Goal: Navigation & Orientation: Find specific page/section

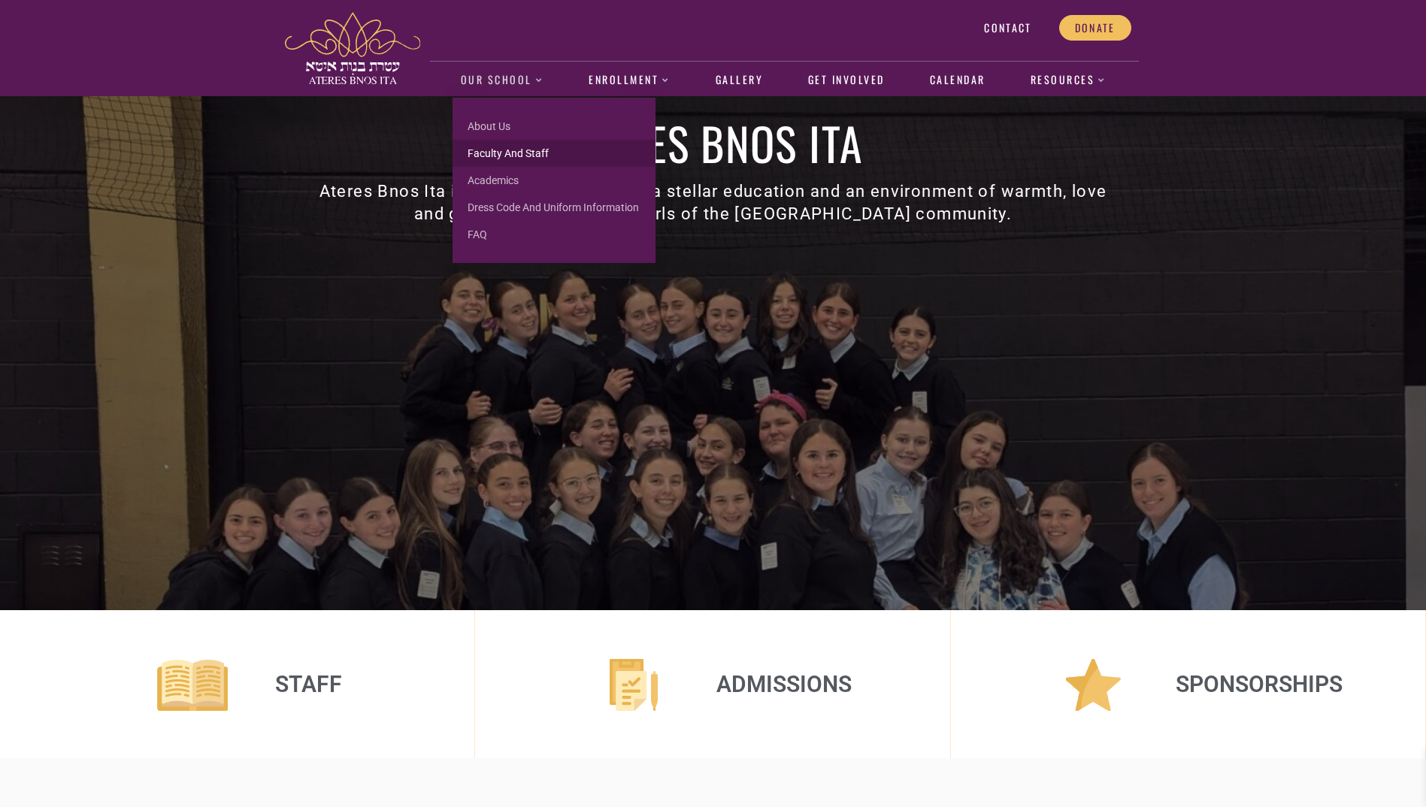
click at [494, 150] on link "Faculty and Staff" at bounding box center [554, 153] width 203 height 27
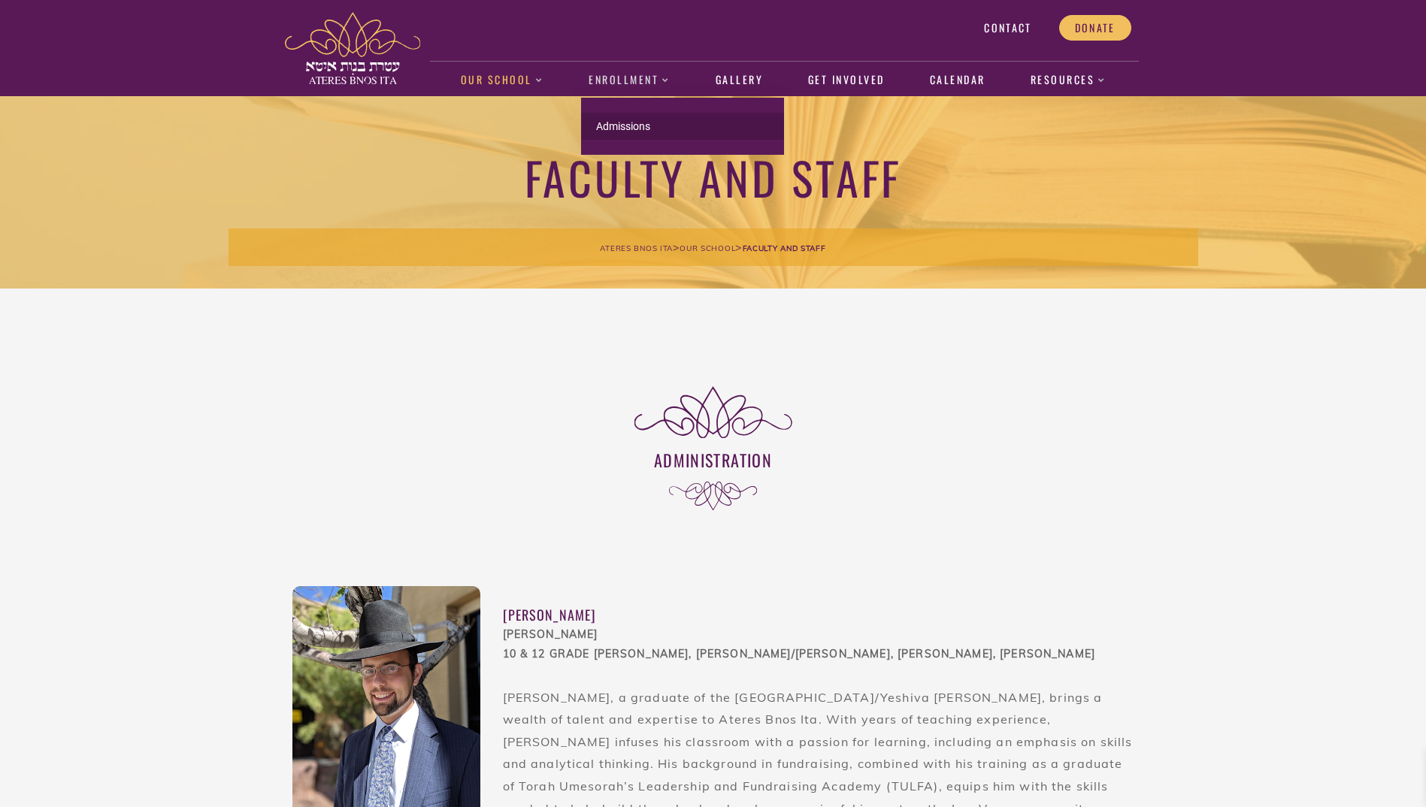
click at [624, 122] on link "Admissions" at bounding box center [682, 126] width 203 height 27
